Goal: Information Seeking & Learning: Learn about a topic

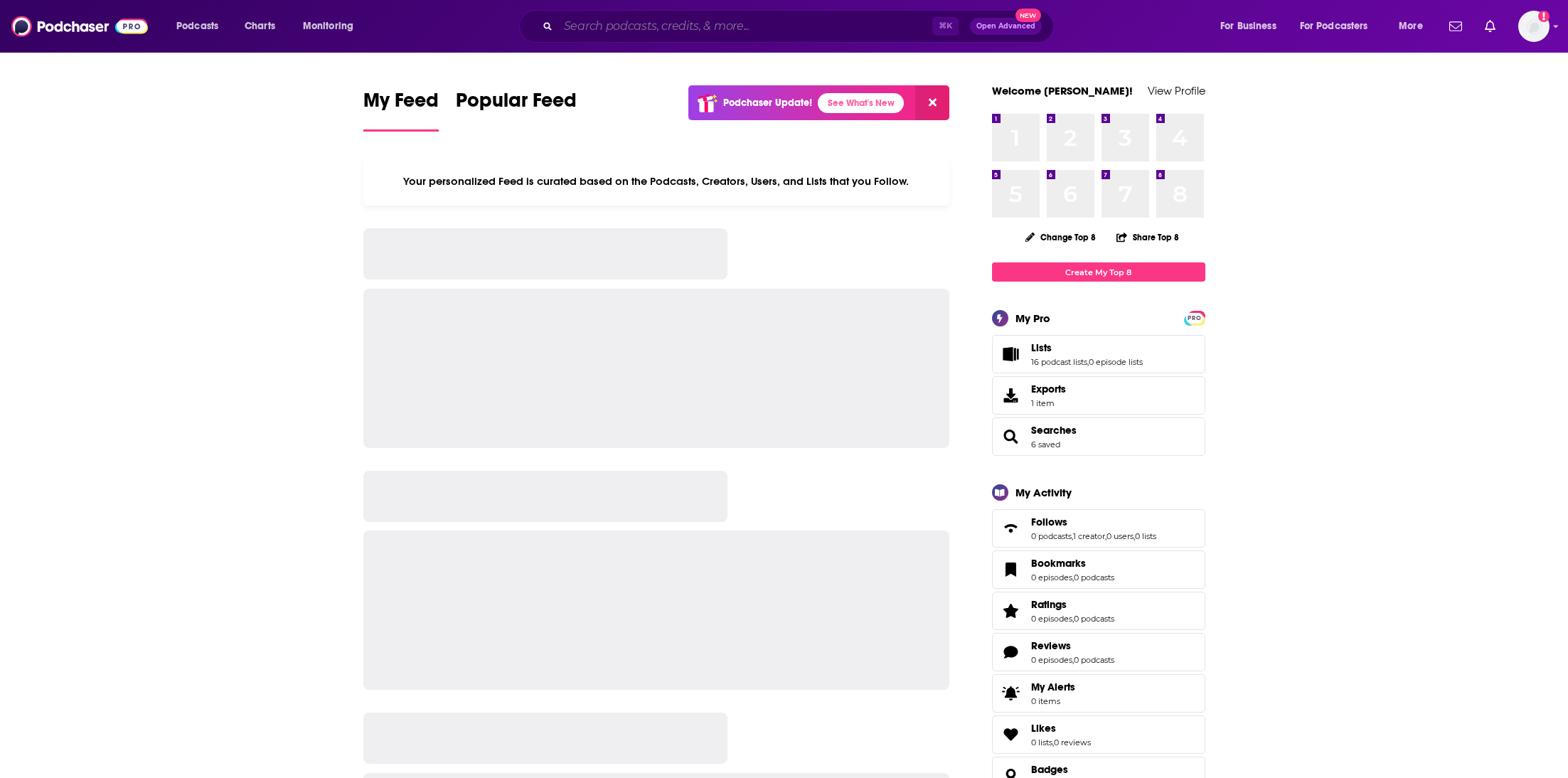
click at [588, 27] on input "Search podcasts, credits, & more..." at bounding box center [745, 27] width 374 height 23
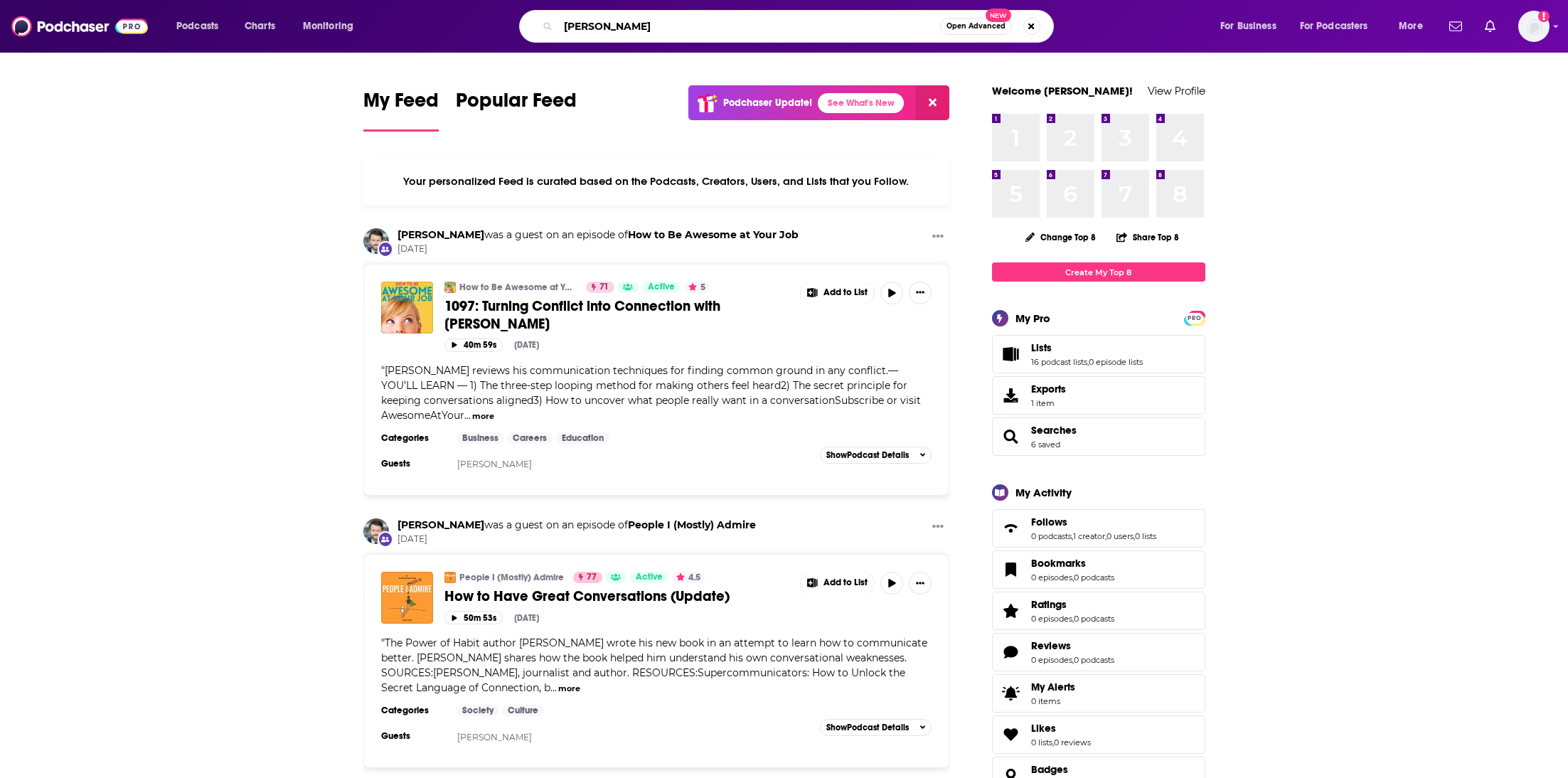
type input "[PERSON_NAME]"
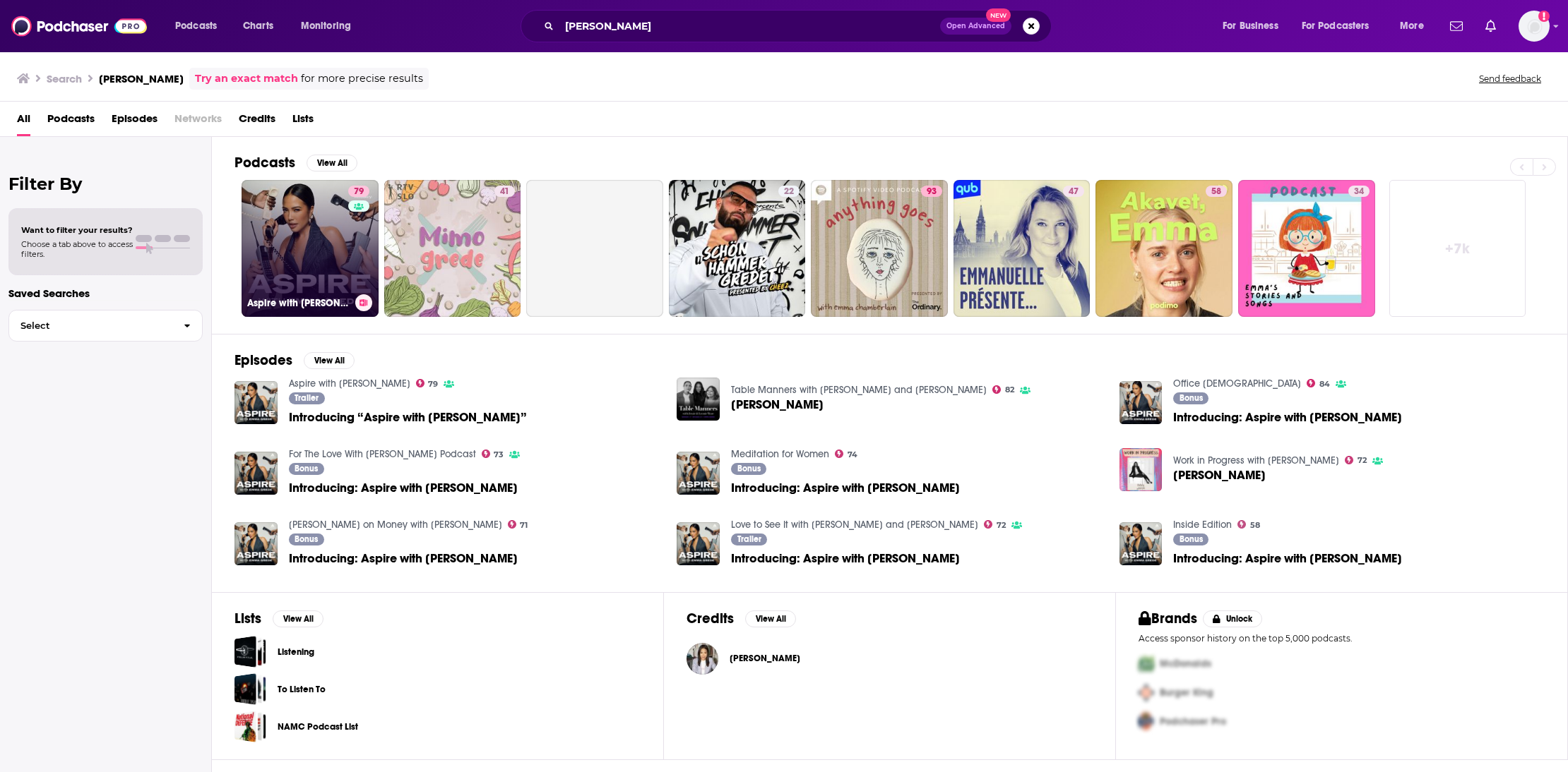
click at [301, 227] on link "79 Aspire with [PERSON_NAME]" at bounding box center [310, 248] width 137 height 137
